Goal: Find contact information: Obtain details needed to contact an individual or organization

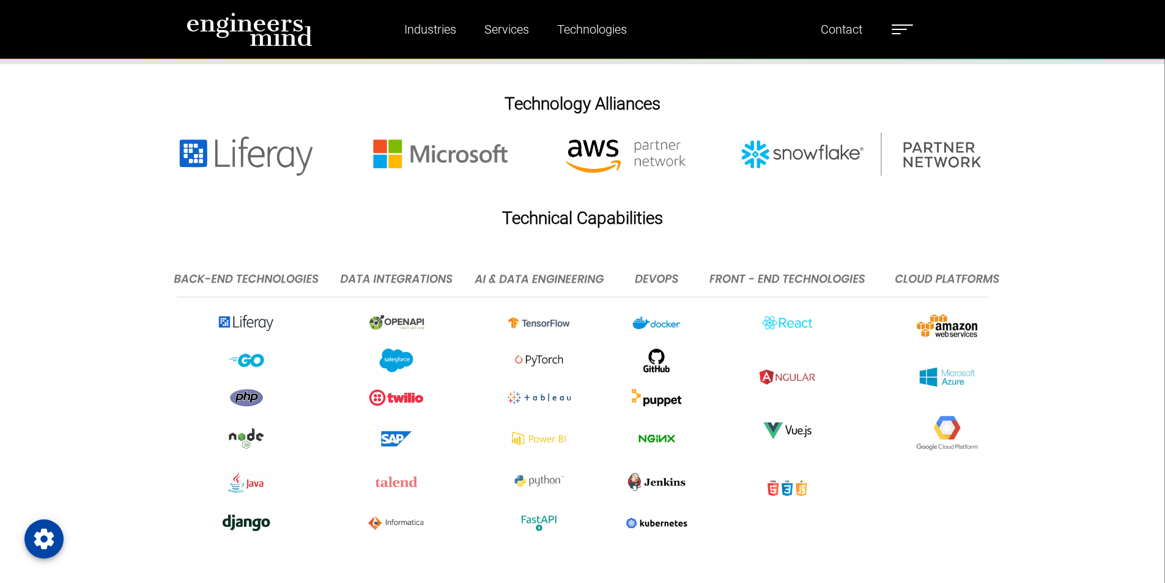
scroll to position [2935, 0]
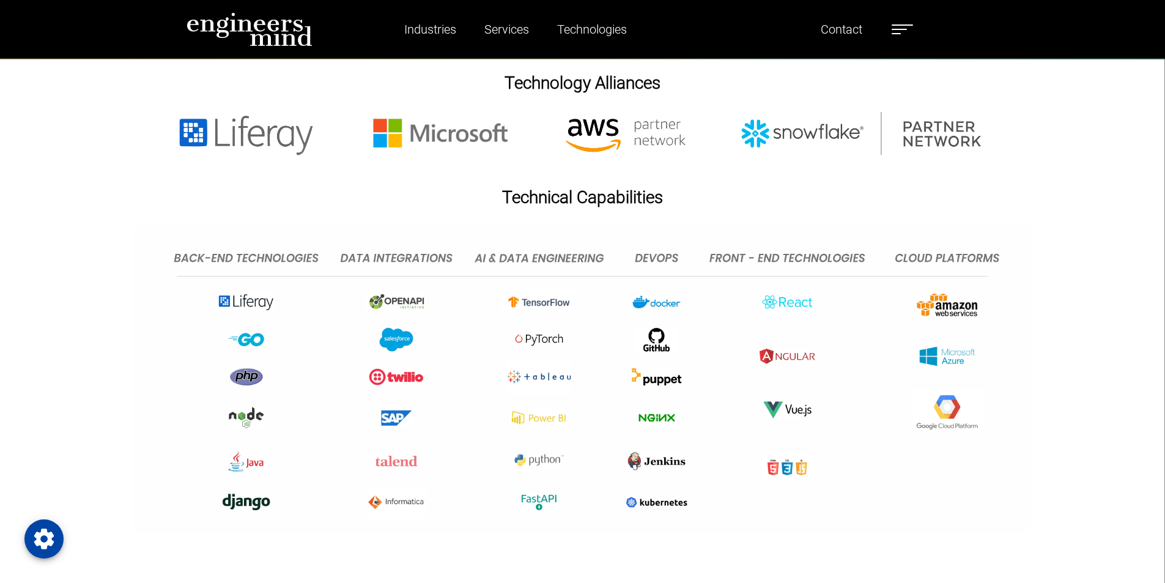
click at [491, 242] on img at bounding box center [582, 380] width 897 height 308
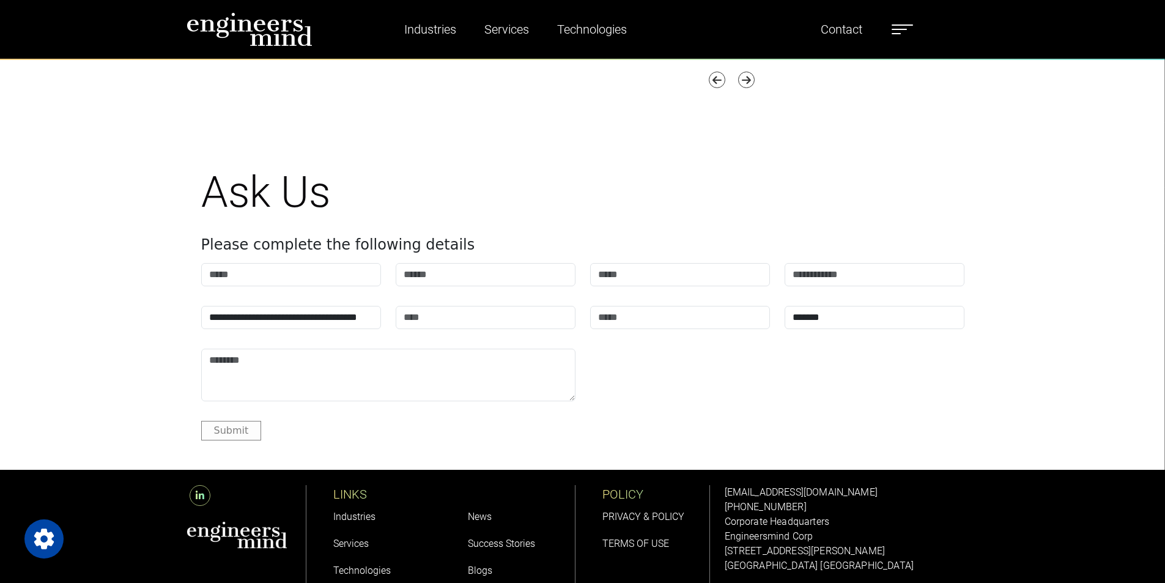
scroll to position [4970, 0]
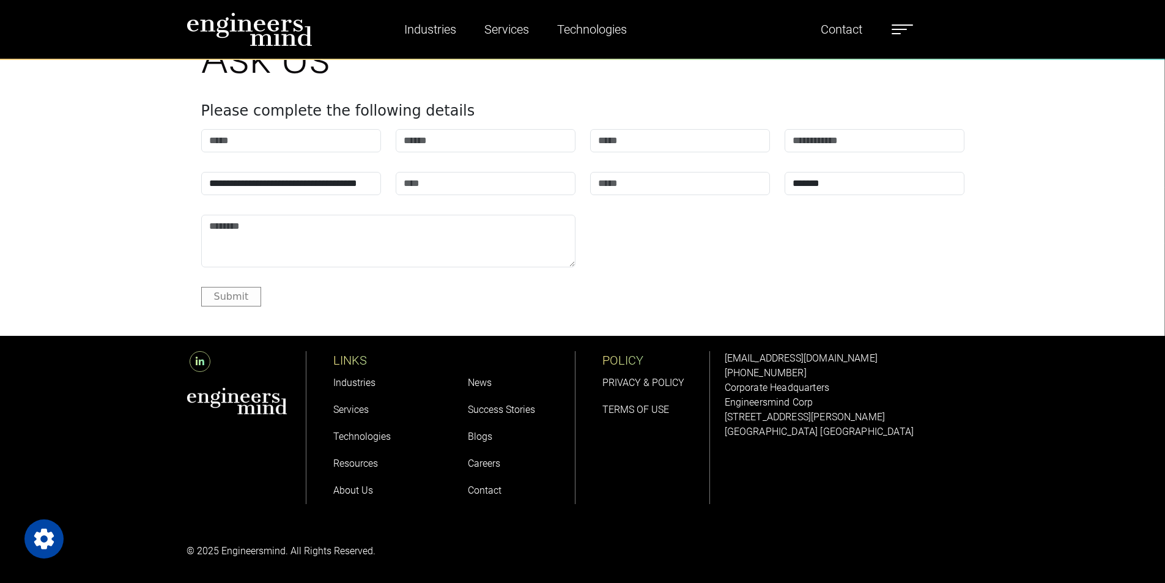
click at [363, 488] on link "About Us" at bounding box center [353, 490] width 40 height 12
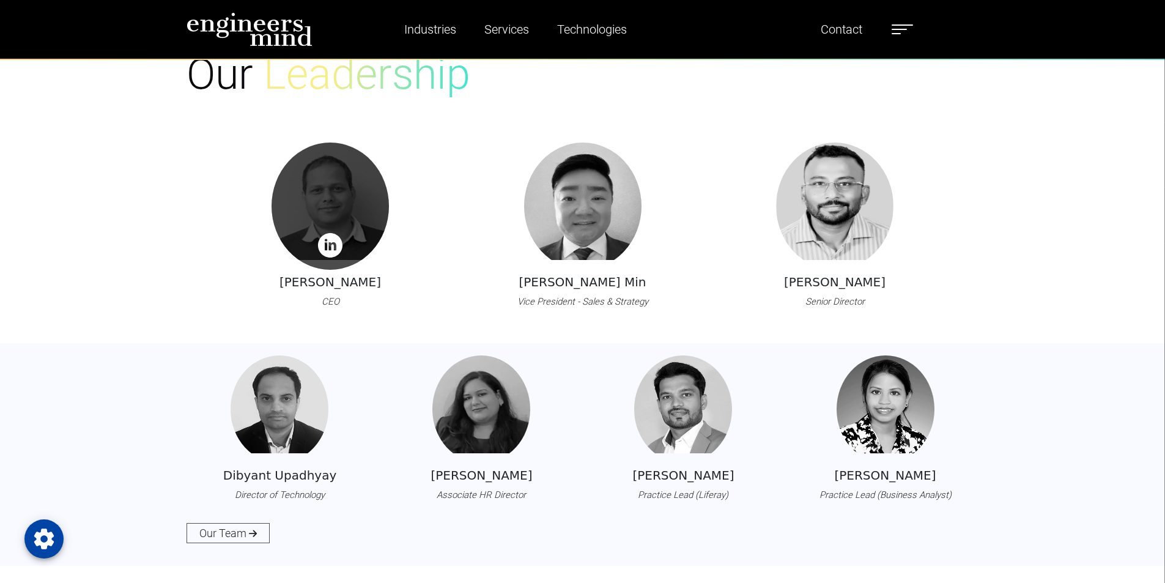
scroll to position [1279, 0]
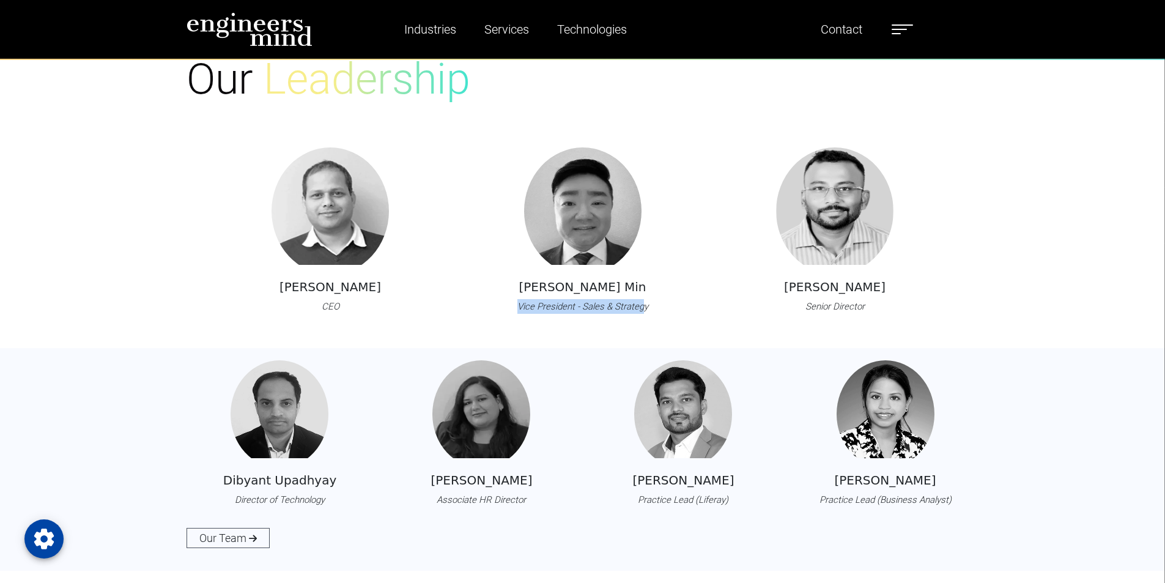
drag, startPoint x: 517, startPoint y: 307, endPoint x: 644, endPoint y: 306, distance: 127.2
click at [644, 306] on div "[PERSON_NAME] Min Vice President - Sales & Strategy" at bounding box center [582, 230] width 187 height 166
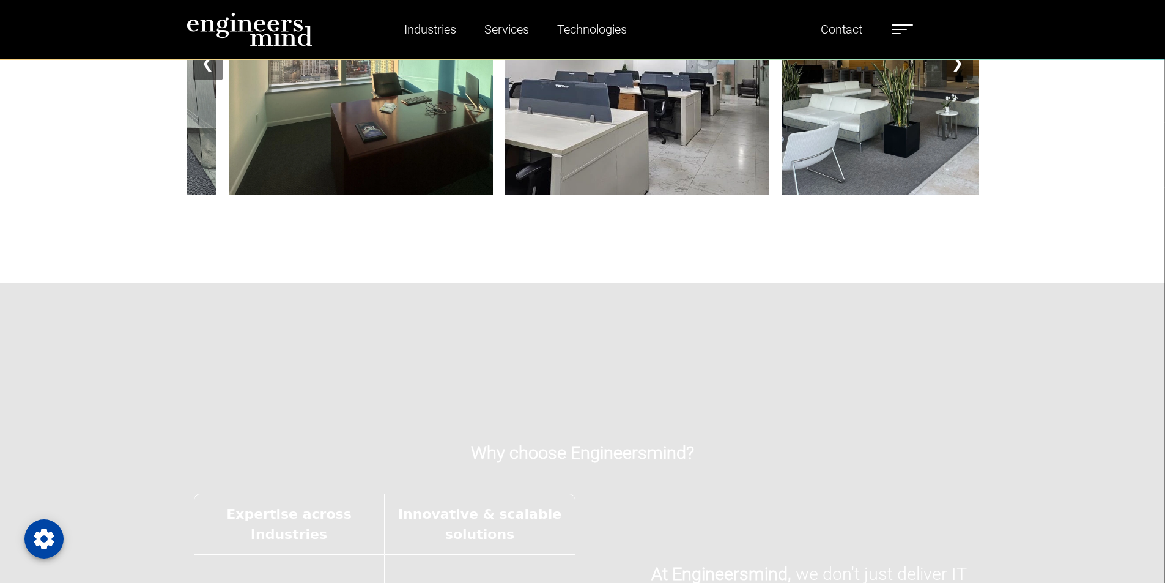
scroll to position [2319, 0]
